Goal: Task Accomplishment & Management: Use online tool/utility

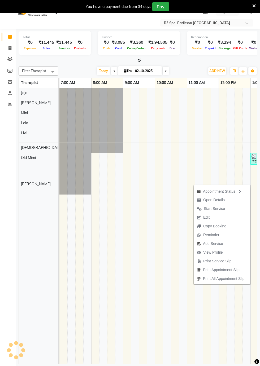
scroll to position [0, 272]
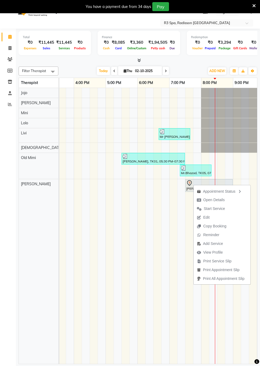
click at [215, 200] on span "Open Details" at bounding box center [213, 200] width 21 height 6
select select "7"
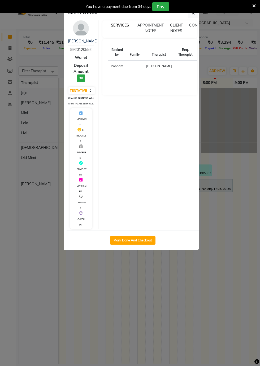
click at [138, 245] on button "Mark Done And Checkout" at bounding box center [132, 240] width 45 height 8
select select "8678"
select select "service"
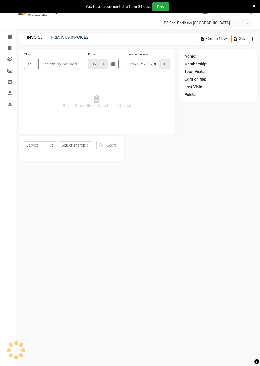
type input "99******52"
select select "92498"
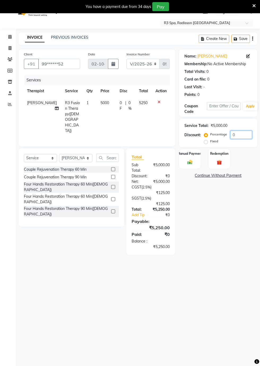
click at [239, 134] on input "0" at bounding box center [241, 135] width 22 height 8
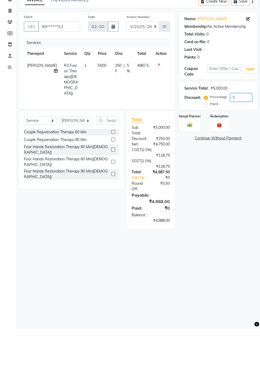
scroll to position [11, 0]
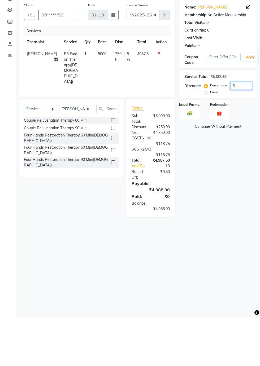
type input "5"
click at [189, 159] on img at bounding box center [190, 162] width 8 height 6
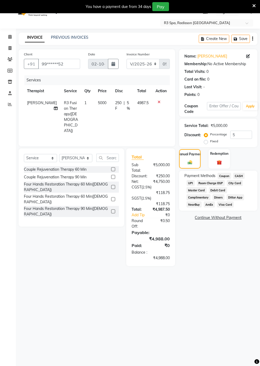
click at [202, 308] on div "08047224946 Select Location × R3 Spa, Radisson [GEOGRAPHIC_DATA] Default Panel …" at bounding box center [130, 185] width 260 height 366
click at [197, 191] on span "Master Card" at bounding box center [196, 190] width 20 height 6
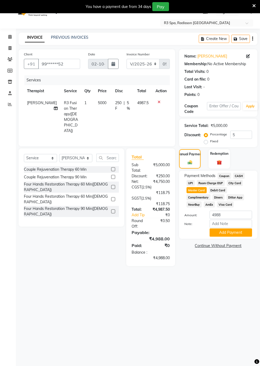
click at [237, 233] on button "Add Payment" at bounding box center [231, 233] width 42 height 8
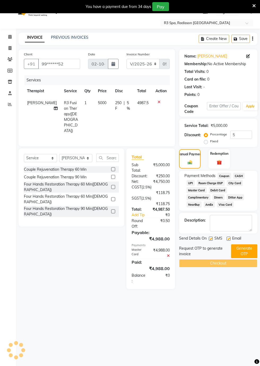
click at [246, 256] on button "Generate OTP" at bounding box center [244, 252] width 26 height 14
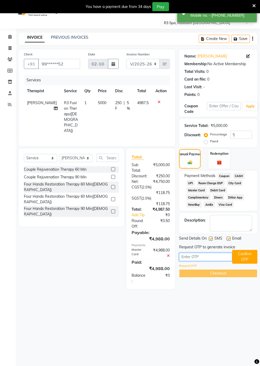
click at [199, 257] on input "text" at bounding box center [205, 257] width 53 height 8
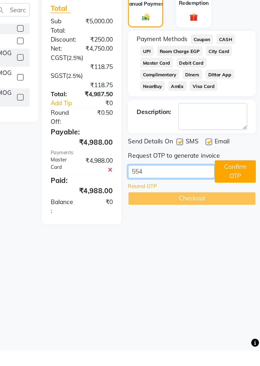
type input "5548"
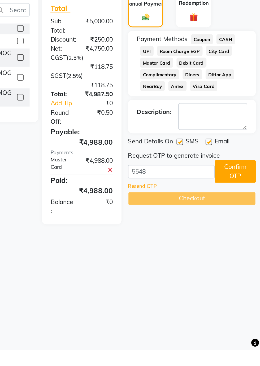
click at [245, 263] on button "Confirm OTP" at bounding box center [244, 257] width 25 height 14
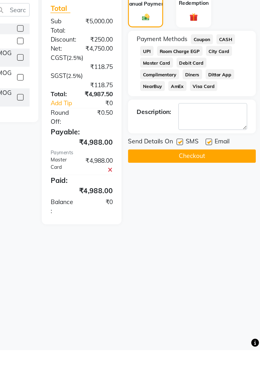
scroll to position [10, 0]
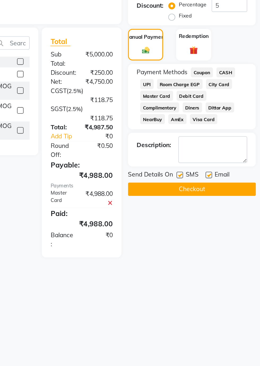
click at [230, 248] on button "Checkout" at bounding box center [218, 248] width 78 height 8
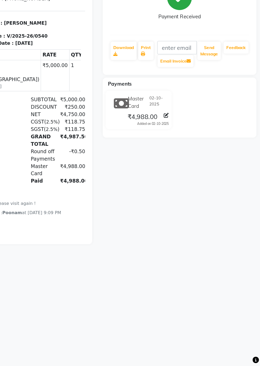
scroll to position [9, 0]
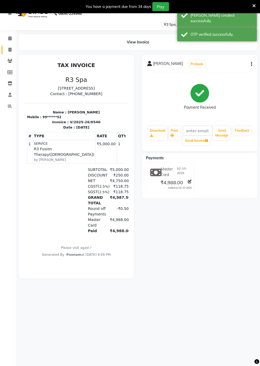
click at [10, 47] on span at bounding box center [9, 50] width 9 height 6
select select "service"
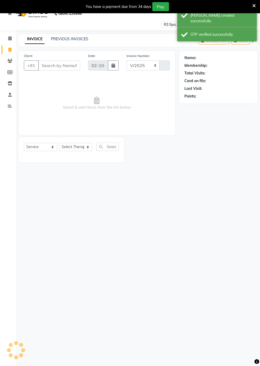
select select "8678"
type input "0541"
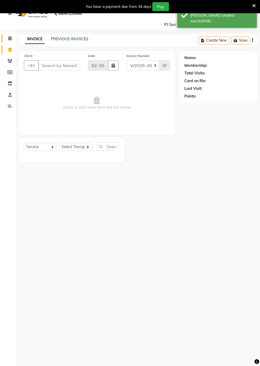
click at [10, 39] on icon at bounding box center [9, 38] width 3 height 4
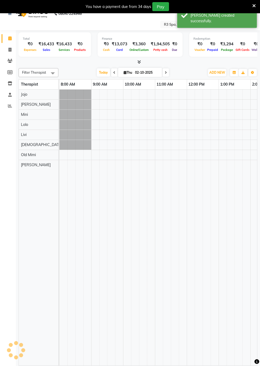
click at [6, 37] on span at bounding box center [9, 39] width 9 height 6
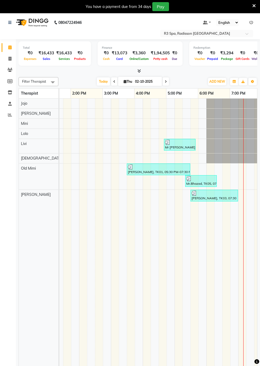
scroll to position [0, 267]
